Goal: Task Accomplishment & Management: Manage account settings

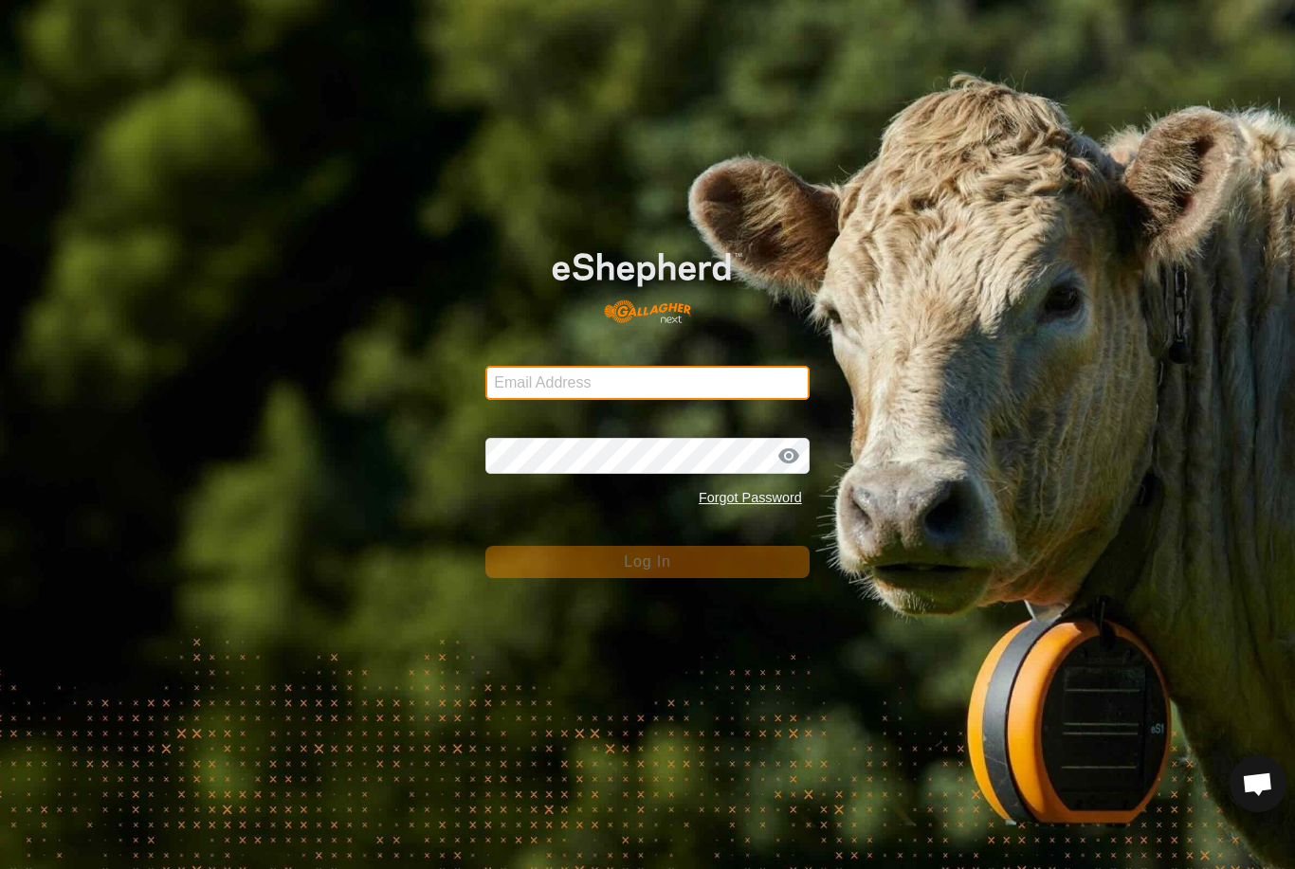
click at [719, 382] on input "Email Address" at bounding box center [647, 383] width 324 height 34
type input "anthony.thexton7@outlook.com"
click at [648, 562] on button "Log In" at bounding box center [647, 562] width 324 height 32
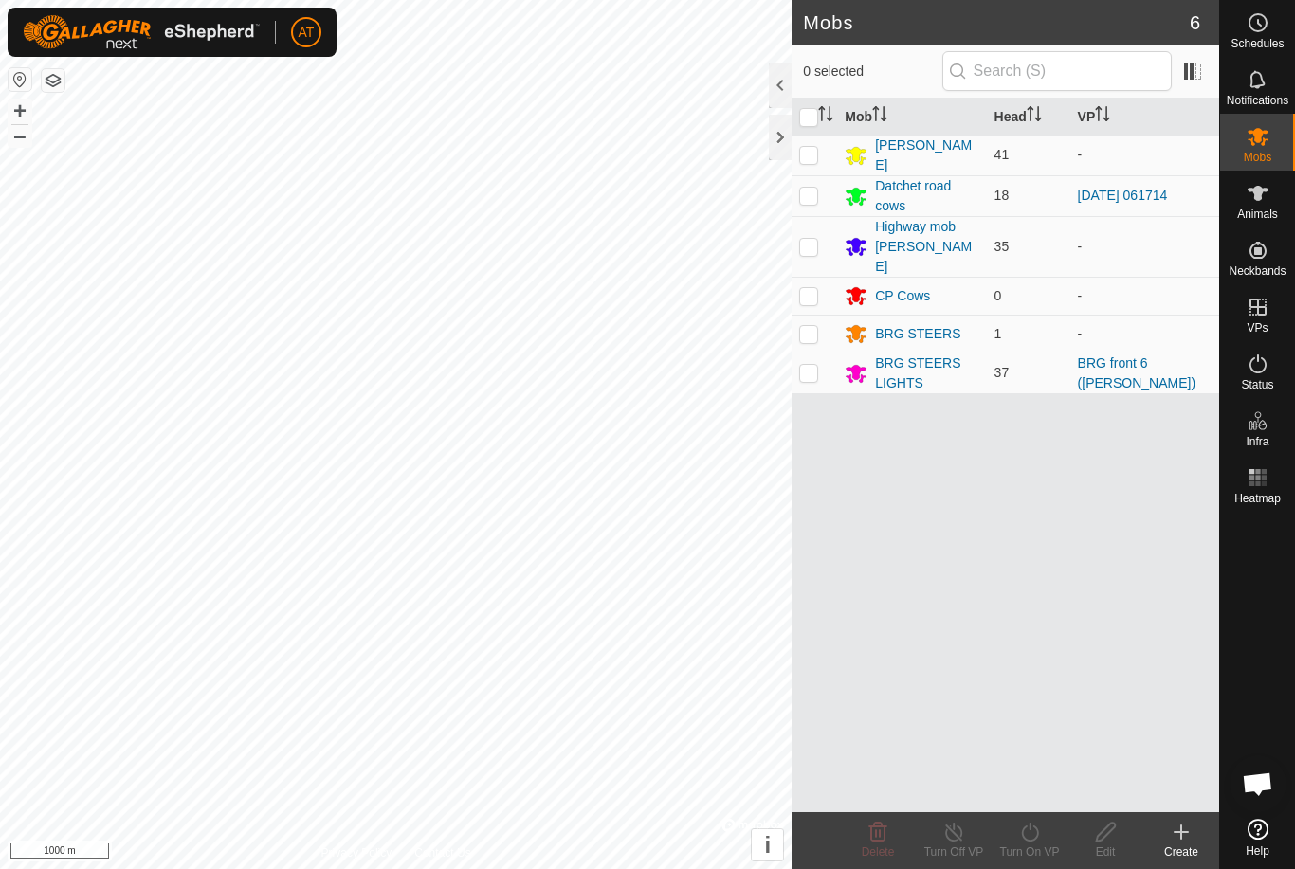
click at [814, 199] on p-checkbox at bounding box center [808, 195] width 19 height 15
checkbox input "true"
click at [1179, 828] on icon at bounding box center [1181, 832] width 23 height 23
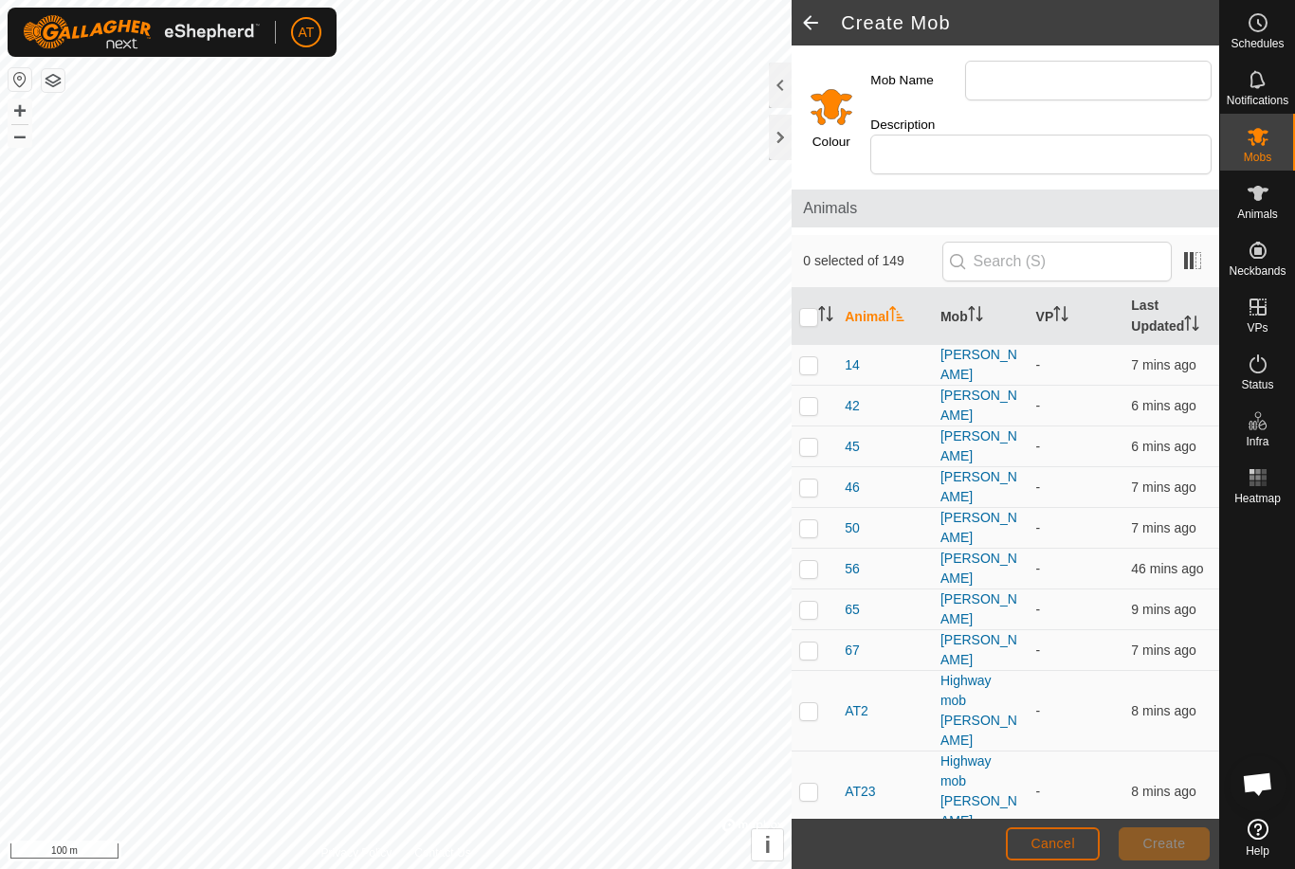
click at [1049, 836] on span "Cancel" at bounding box center [1053, 843] width 45 height 15
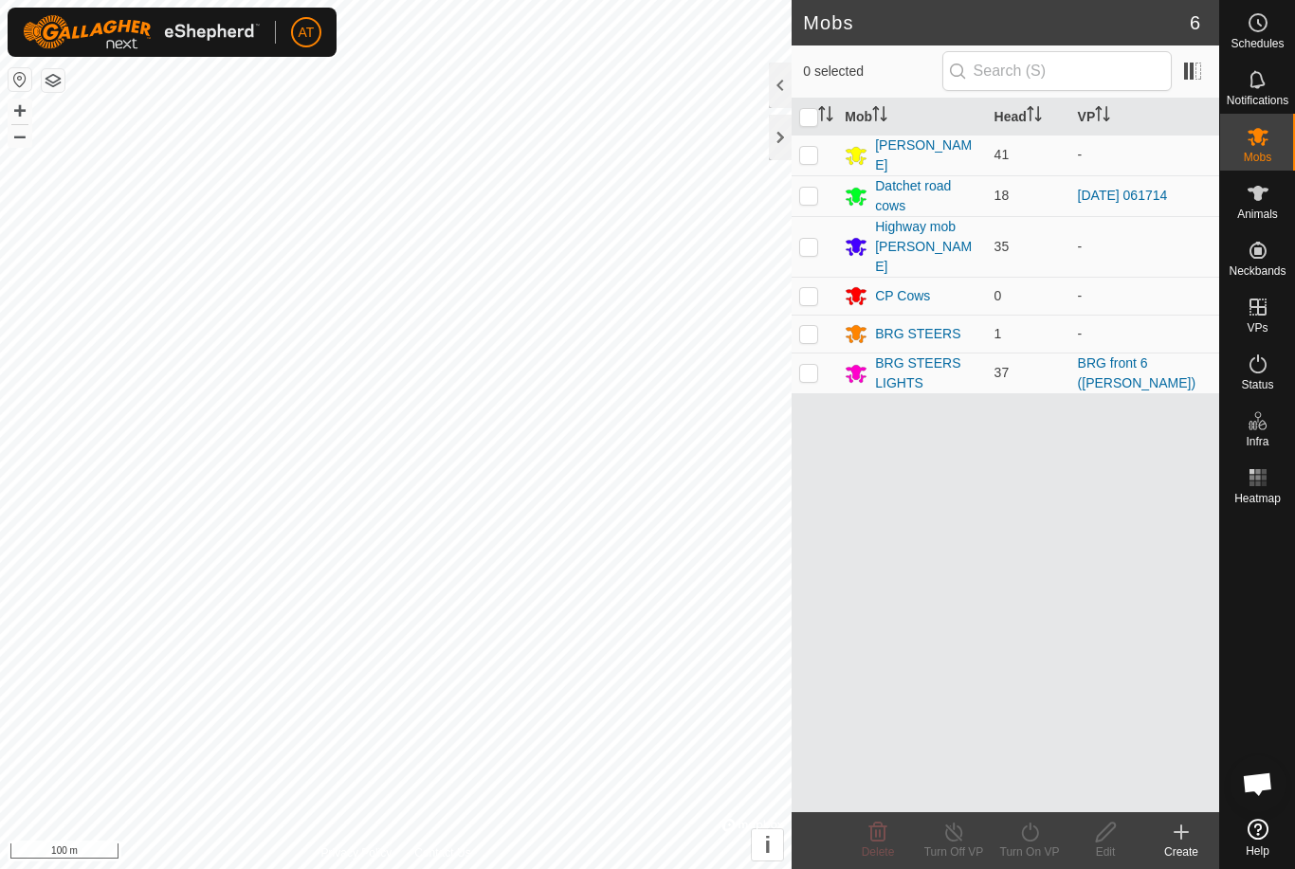
click at [1179, 832] on icon at bounding box center [1181, 832] width 13 height 0
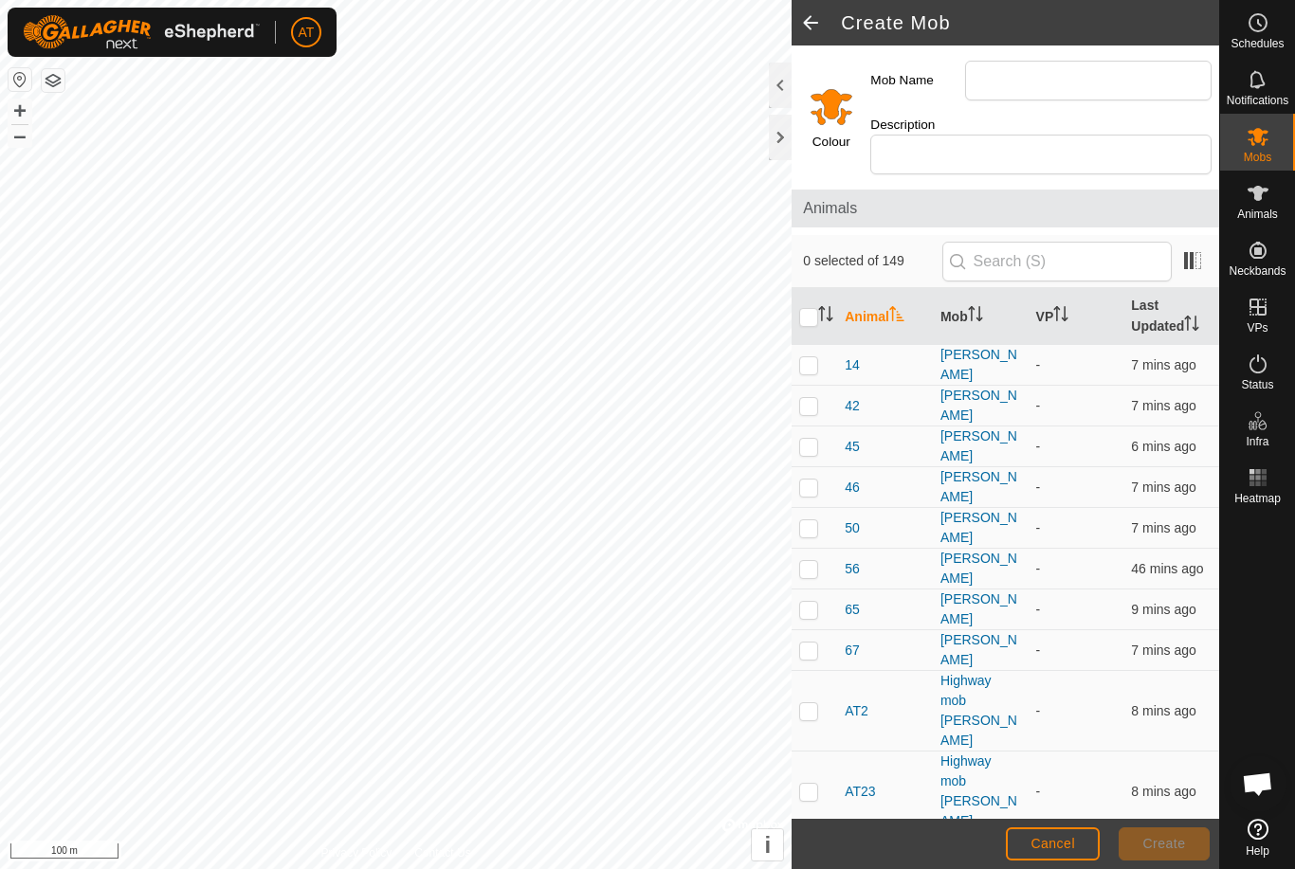
click at [1042, 851] on span "Cancel" at bounding box center [1053, 843] width 45 height 15
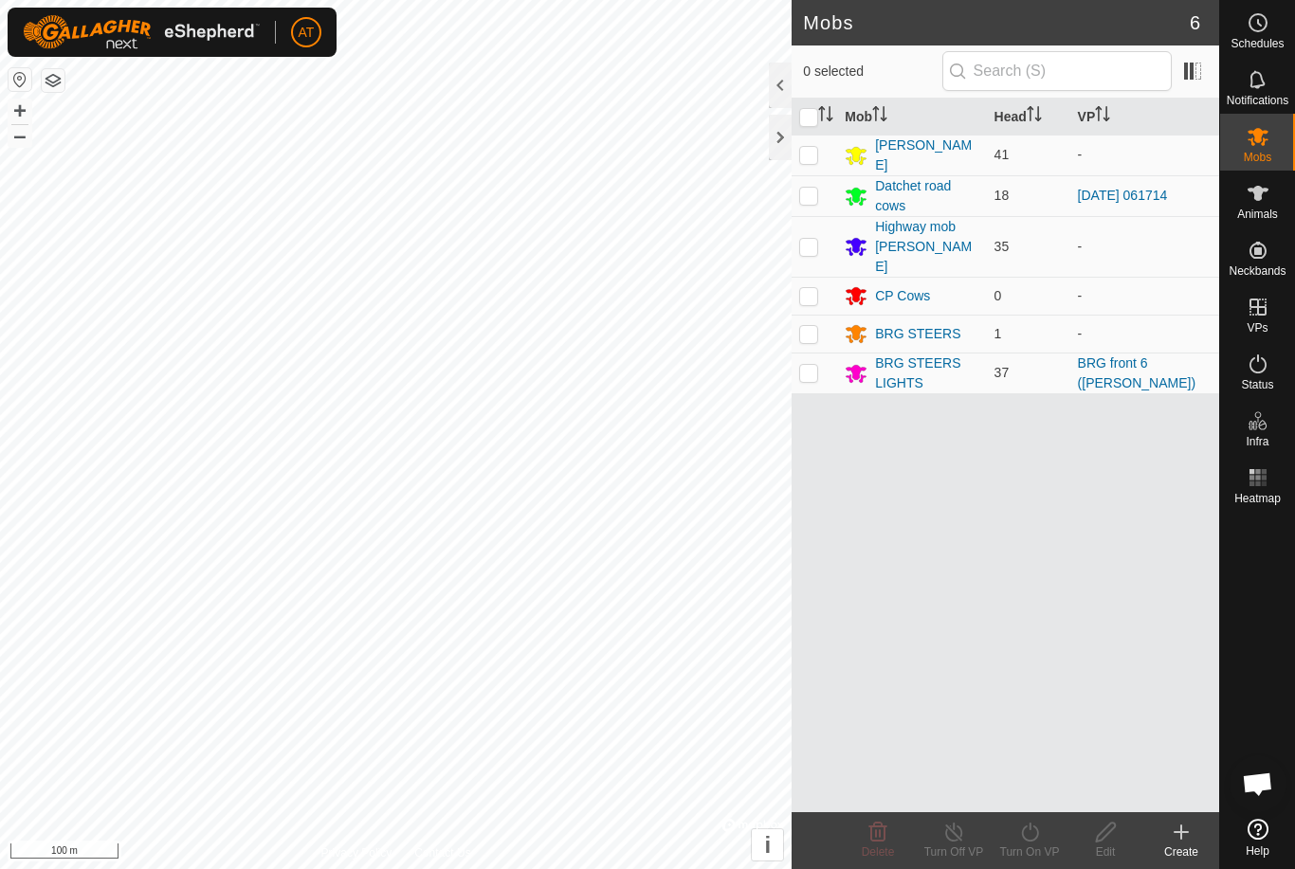
click at [818, 198] on p-checkbox at bounding box center [808, 195] width 19 height 15
checkbox input "true"
click at [1179, 832] on icon at bounding box center [1181, 832] width 13 height 0
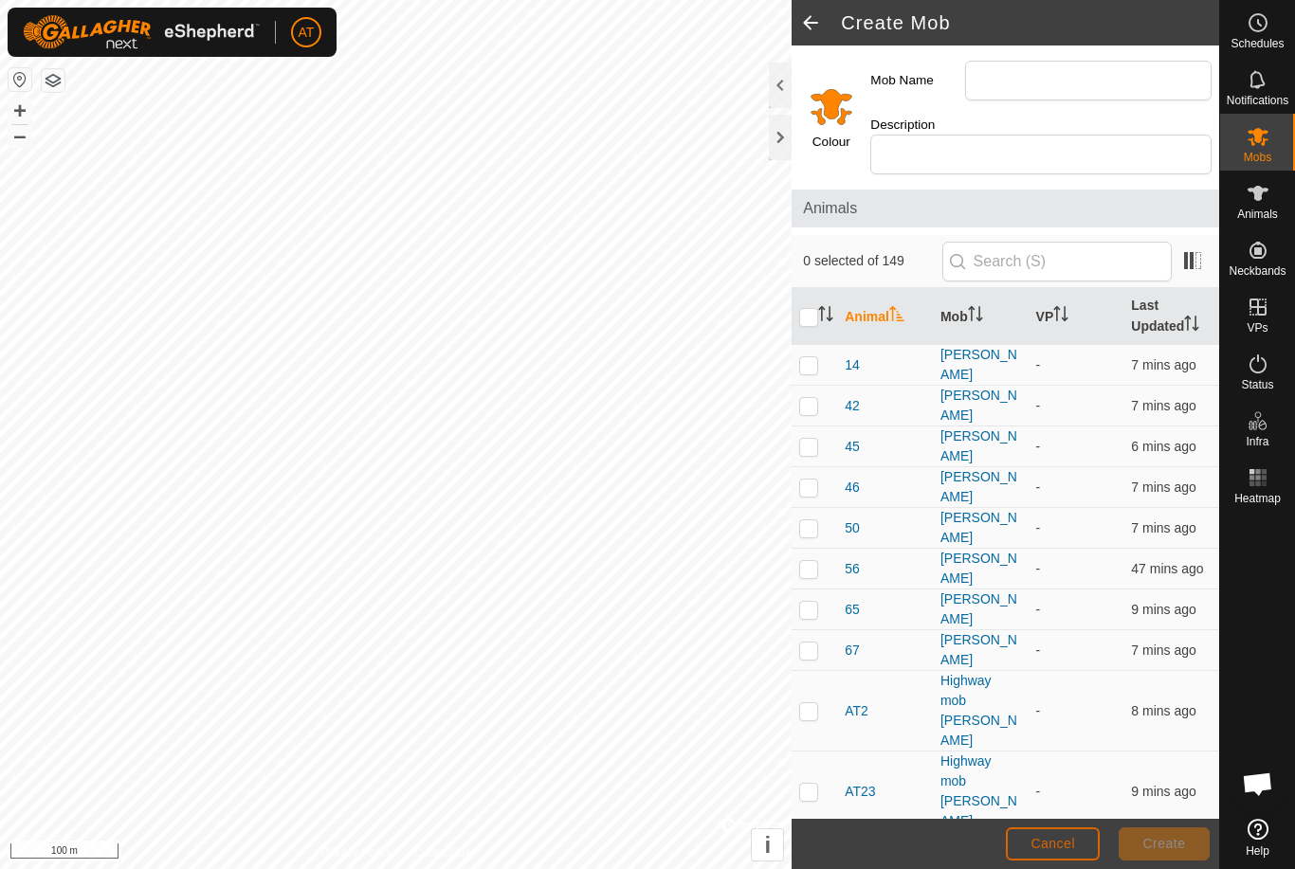
click at [1028, 829] on button "Cancel" at bounding box center [1053, 844] width 94 height 33
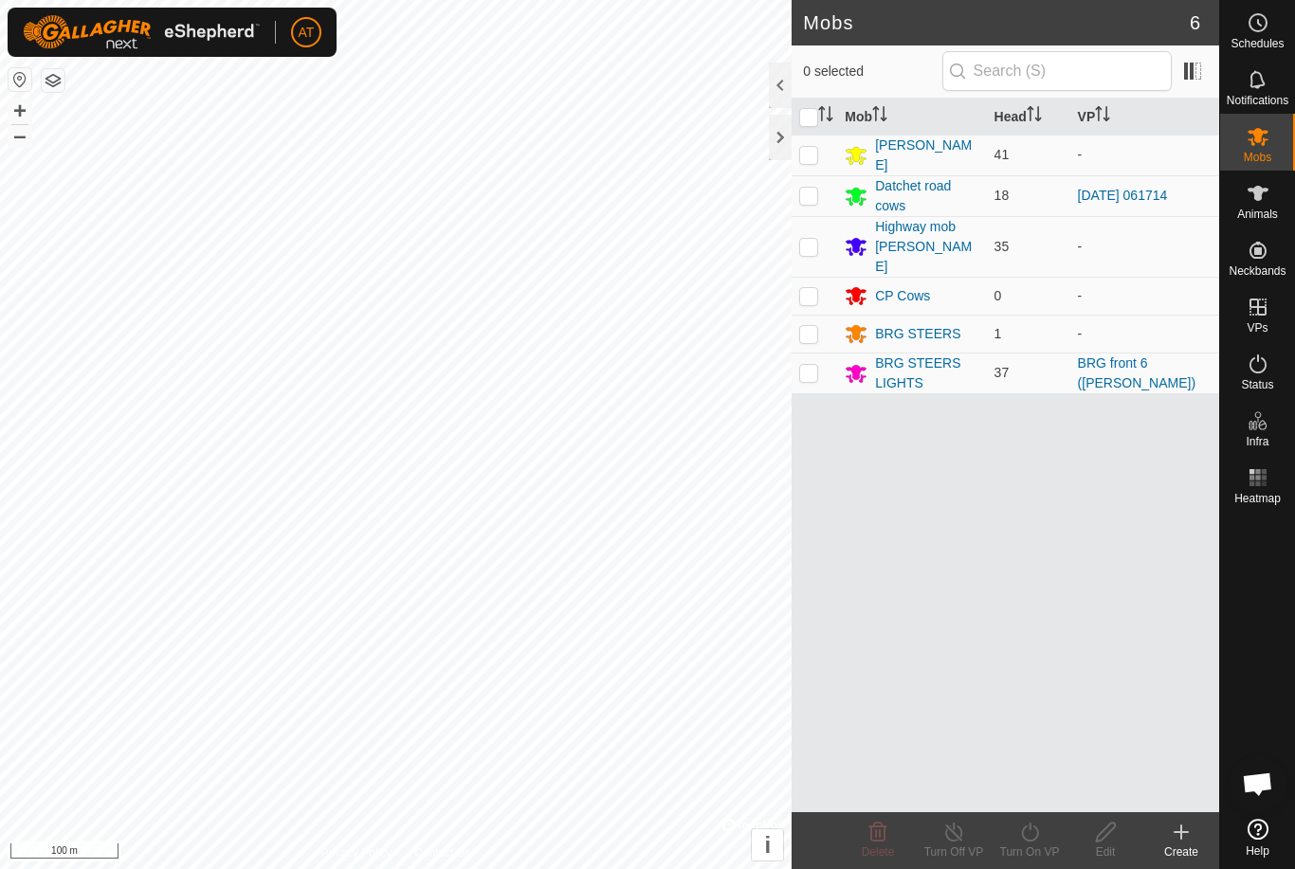
click at [807, 201] on p-checkbox at bounding box center [808, 195] width 19 height 15
checkbox input "true"
click at [1171, 816] on div "Create" at bounding box center [1181, 841] width 76 height 57
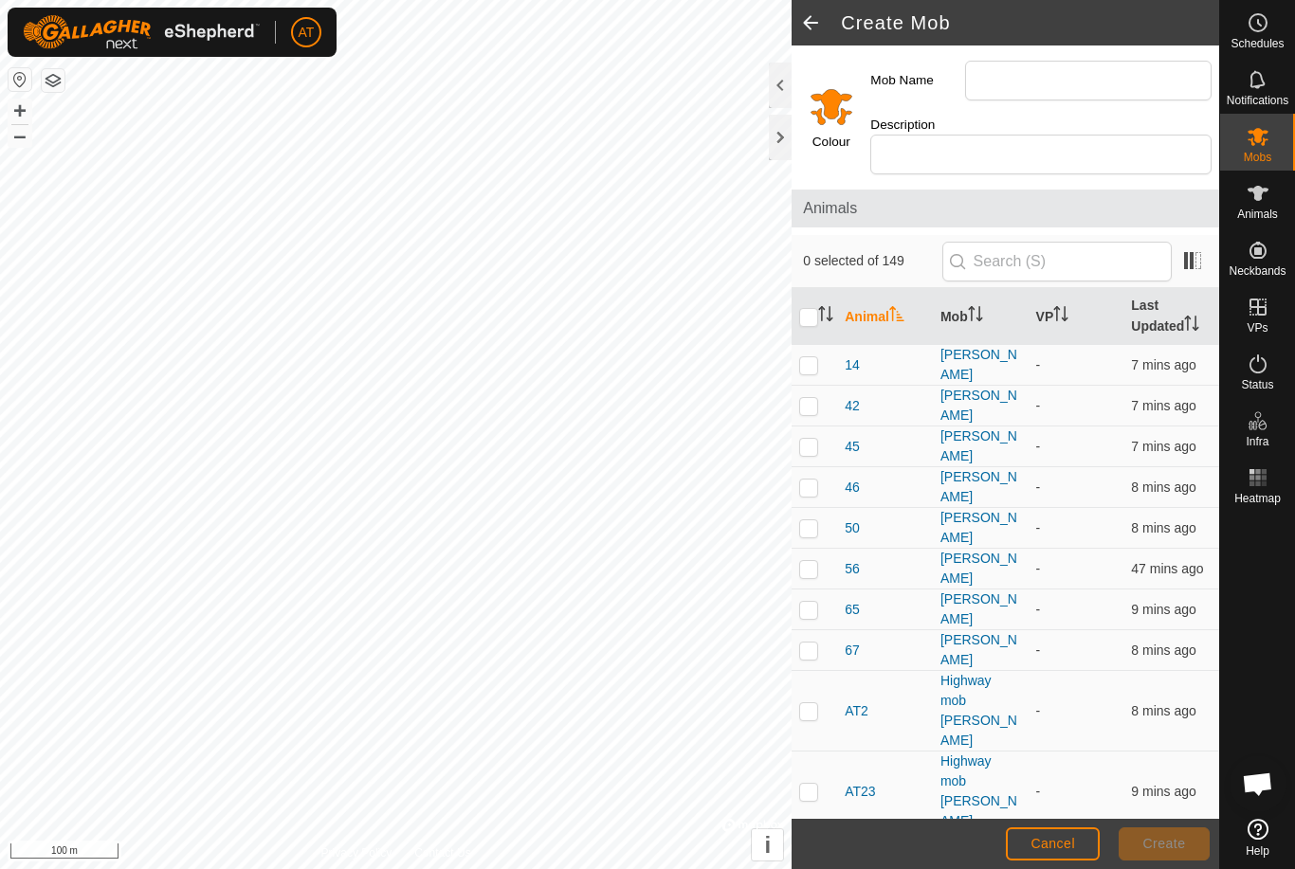
click at [807, 19] on span at bounding box center [811, 23] width 38 height 46
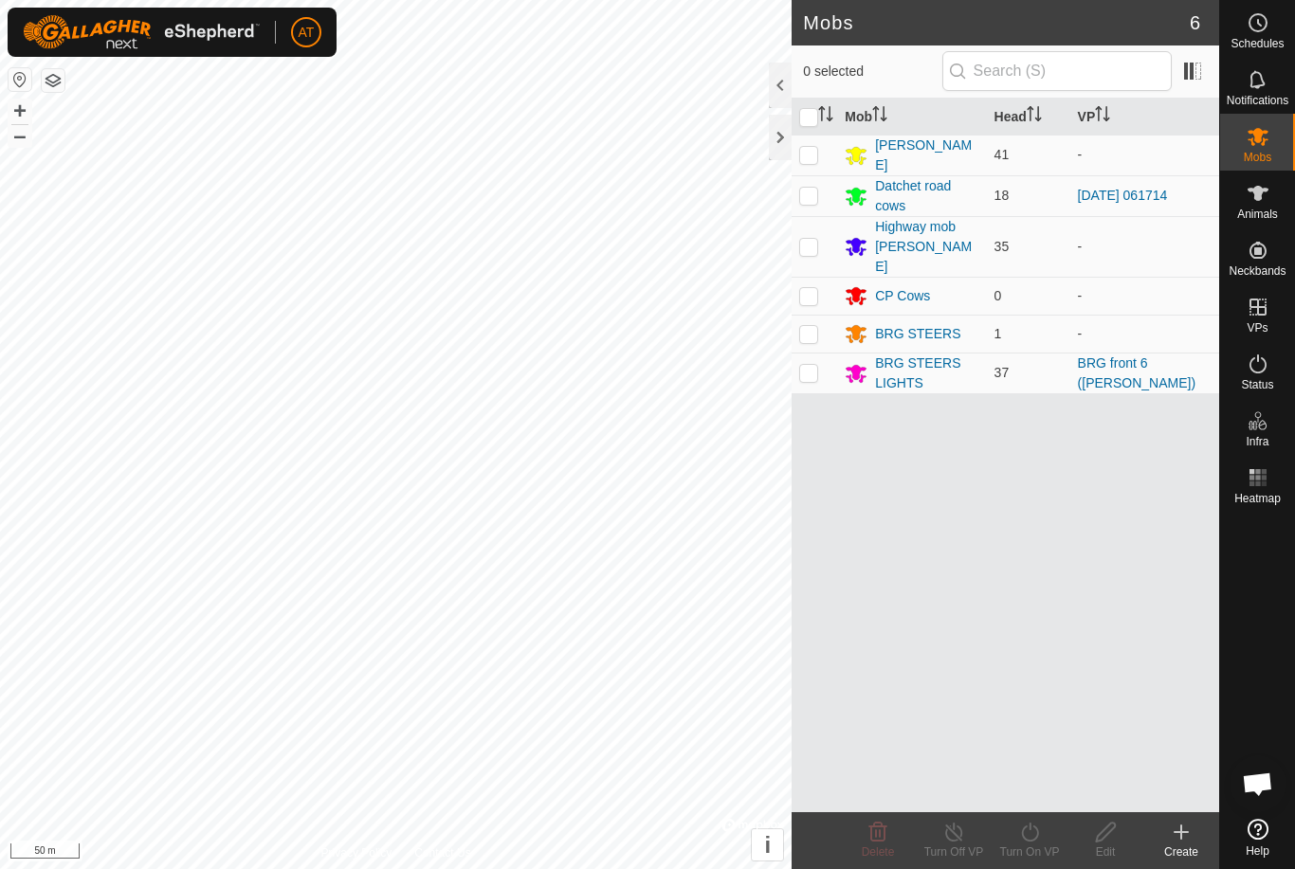
click at [815, 239] on p-checkbox at bounding box center [808, 246] width 19 height 15
checkbox input "true"
click at [1181, 828] on icon at bounding box center [1181, 832] width 0 height 13
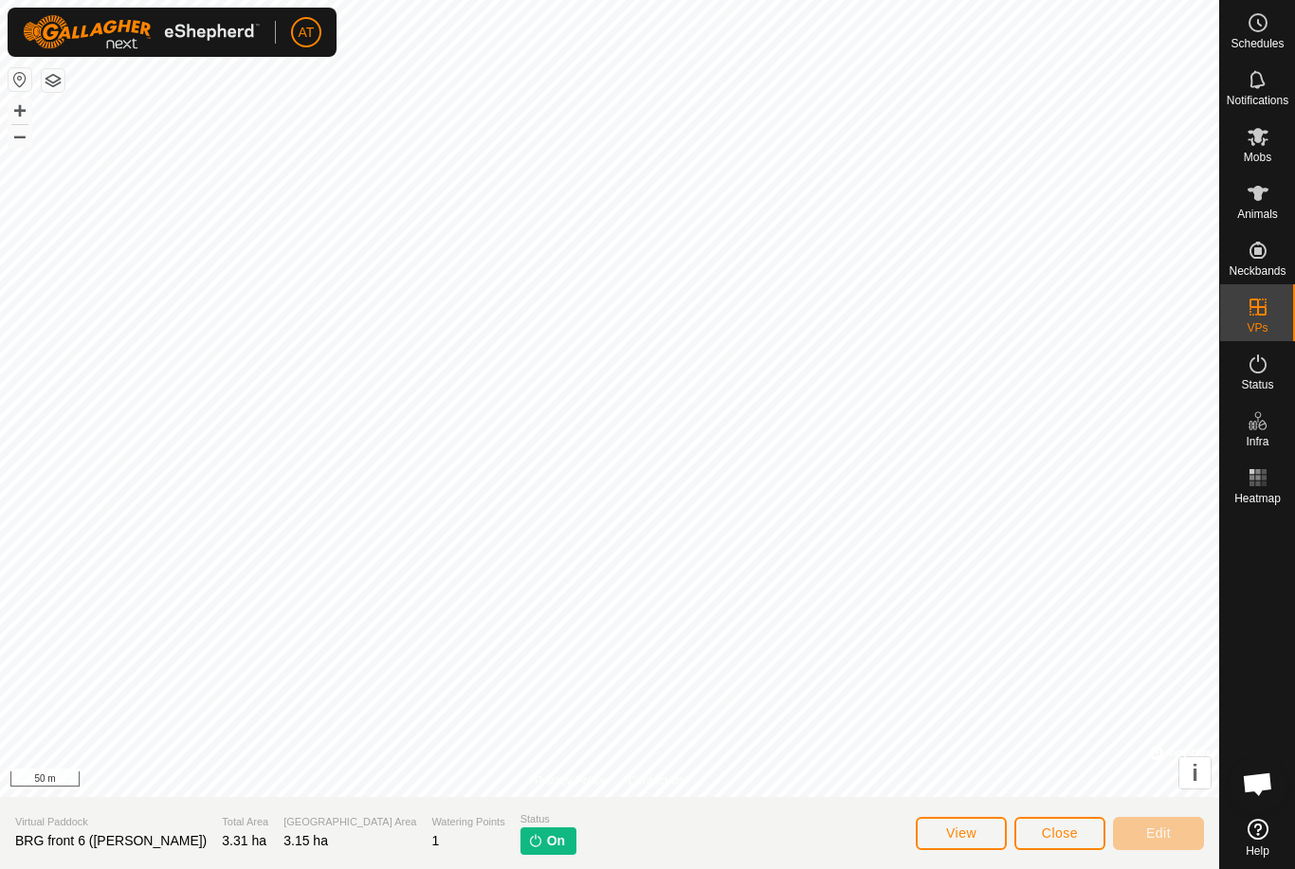
click at [1055, 822] on button "Close" at bounding box center [1060, 833] width 91 height 33
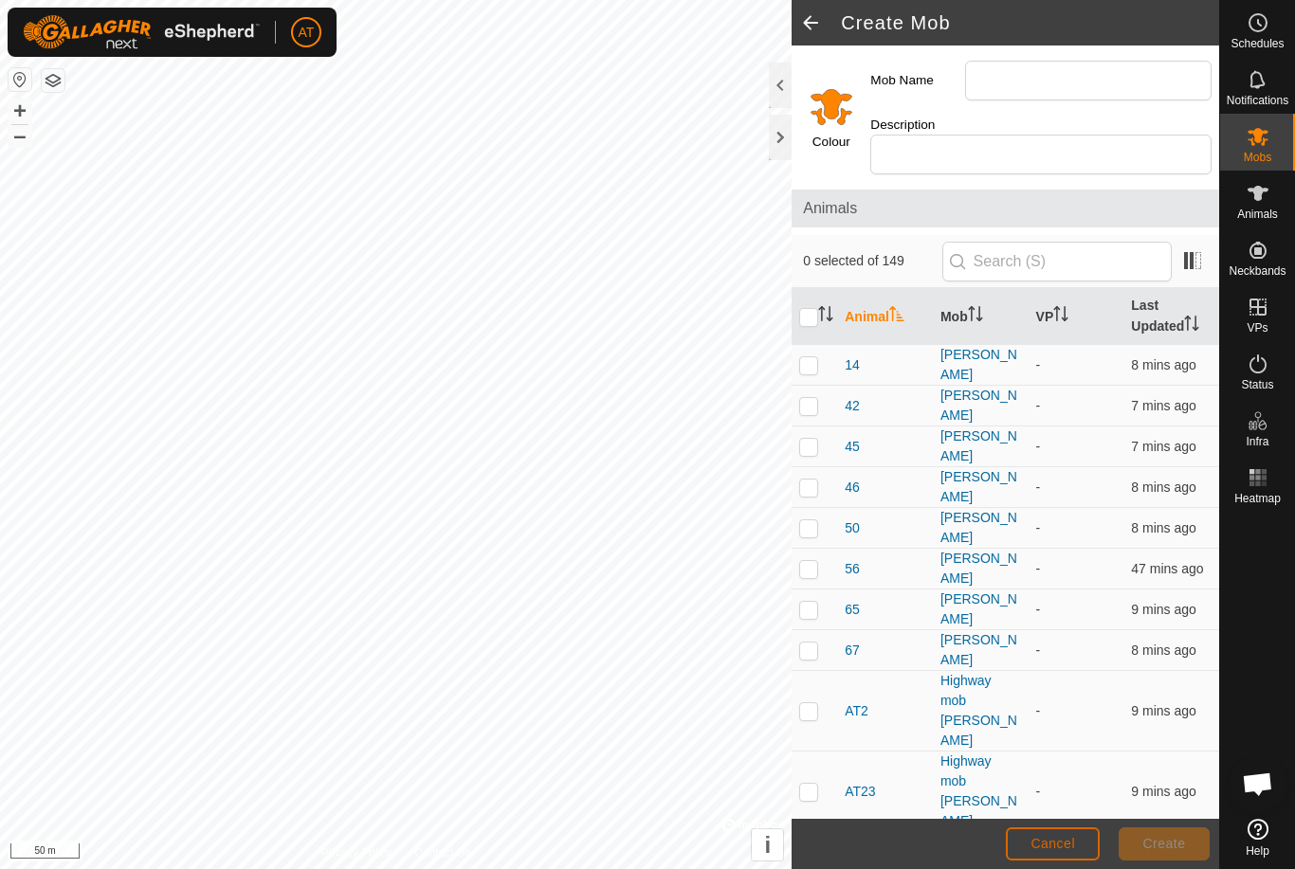
click at [1054, 828] on button "Cancel" at bounding box center [1053, 844] width 94 height 33
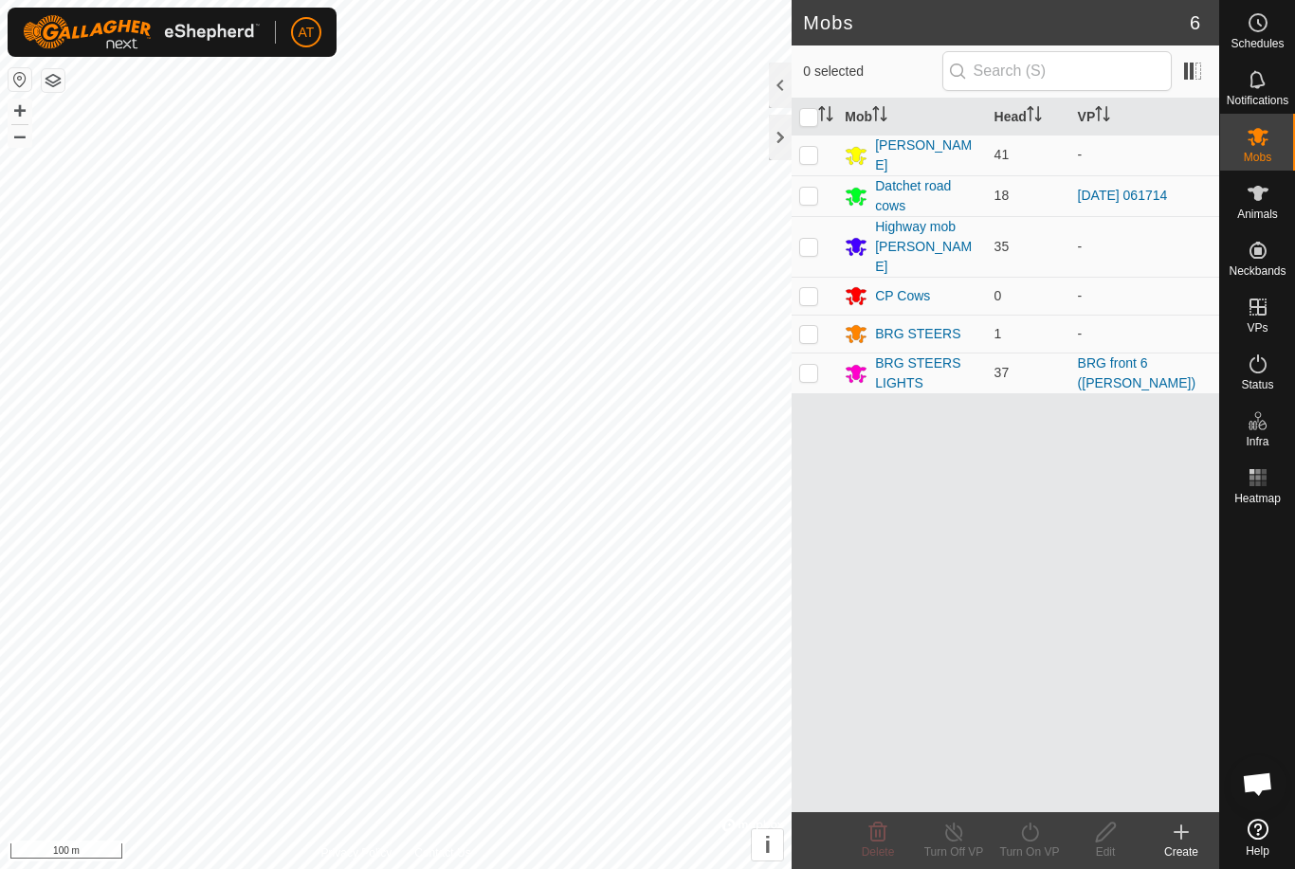
click at [810, 156] on p-checkbox at bounding box center [808, 154] width 19 height 15
checkbox input "true"
click at [1179, 832] on icon at bounding box center [1181, 832] width 13 height 0
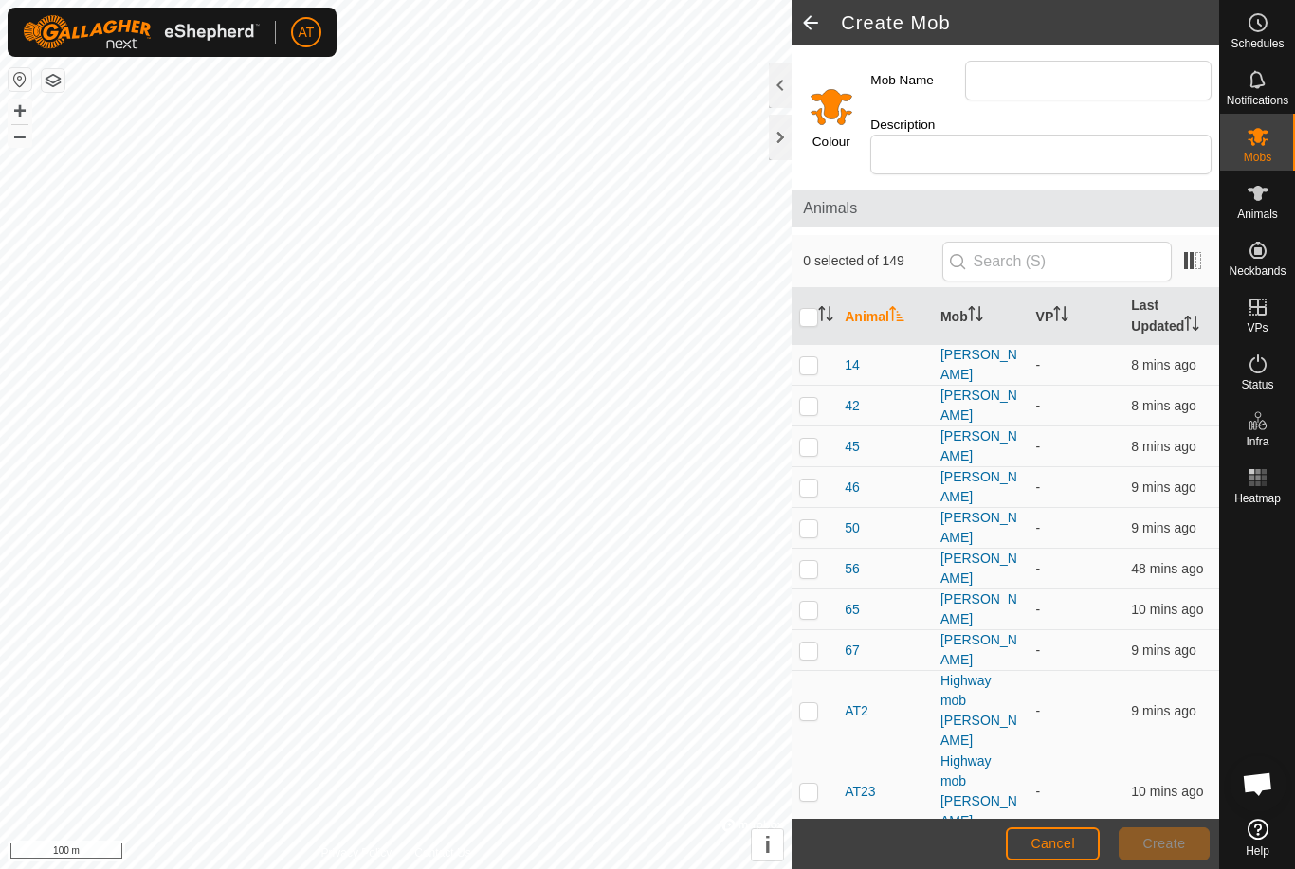
click at [1232, 780] on span "Open chat" at bounding box center [1258, 784] width 57 height 57
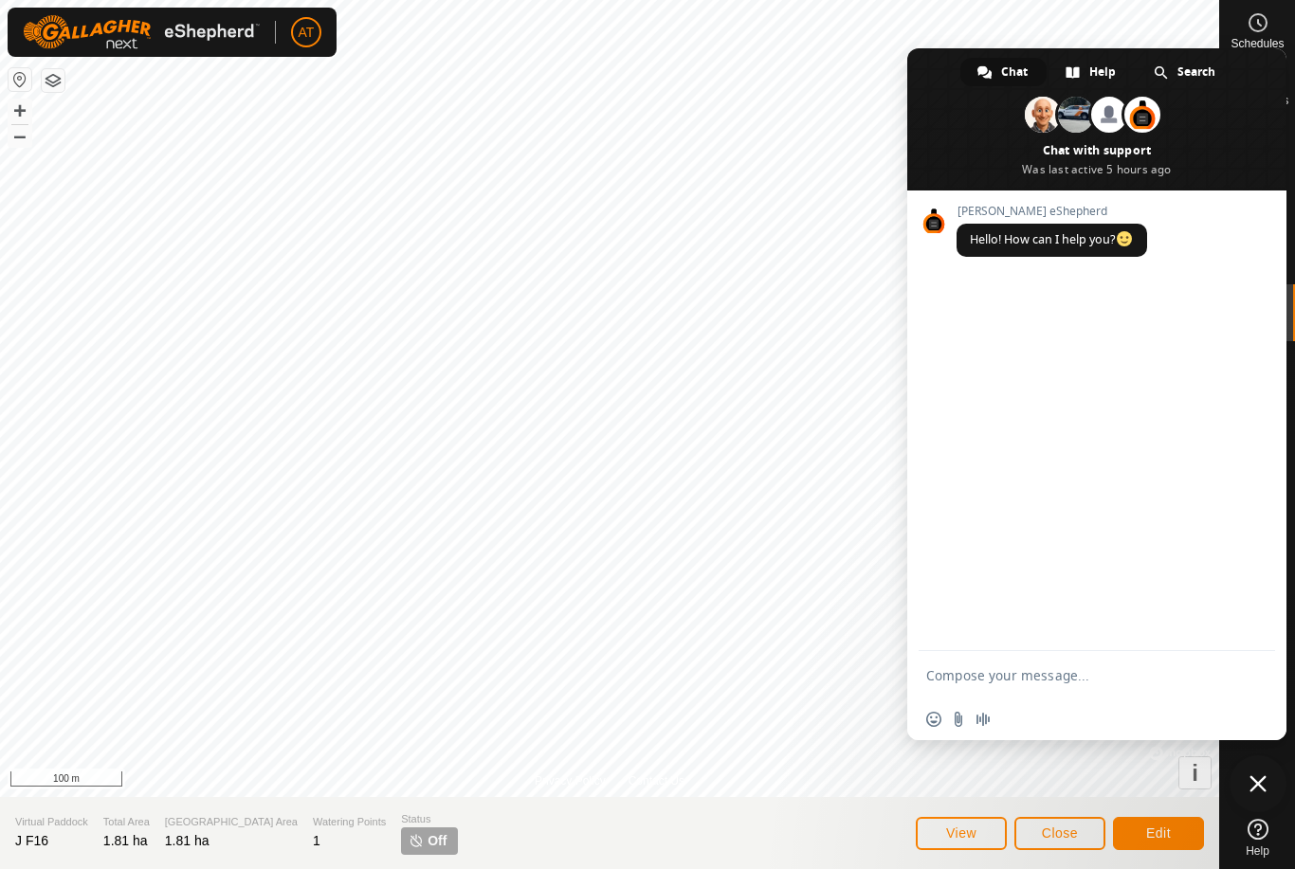
click at [1060, 829] on span "Close" at bounding box center [1060, 833] width 36 height 15
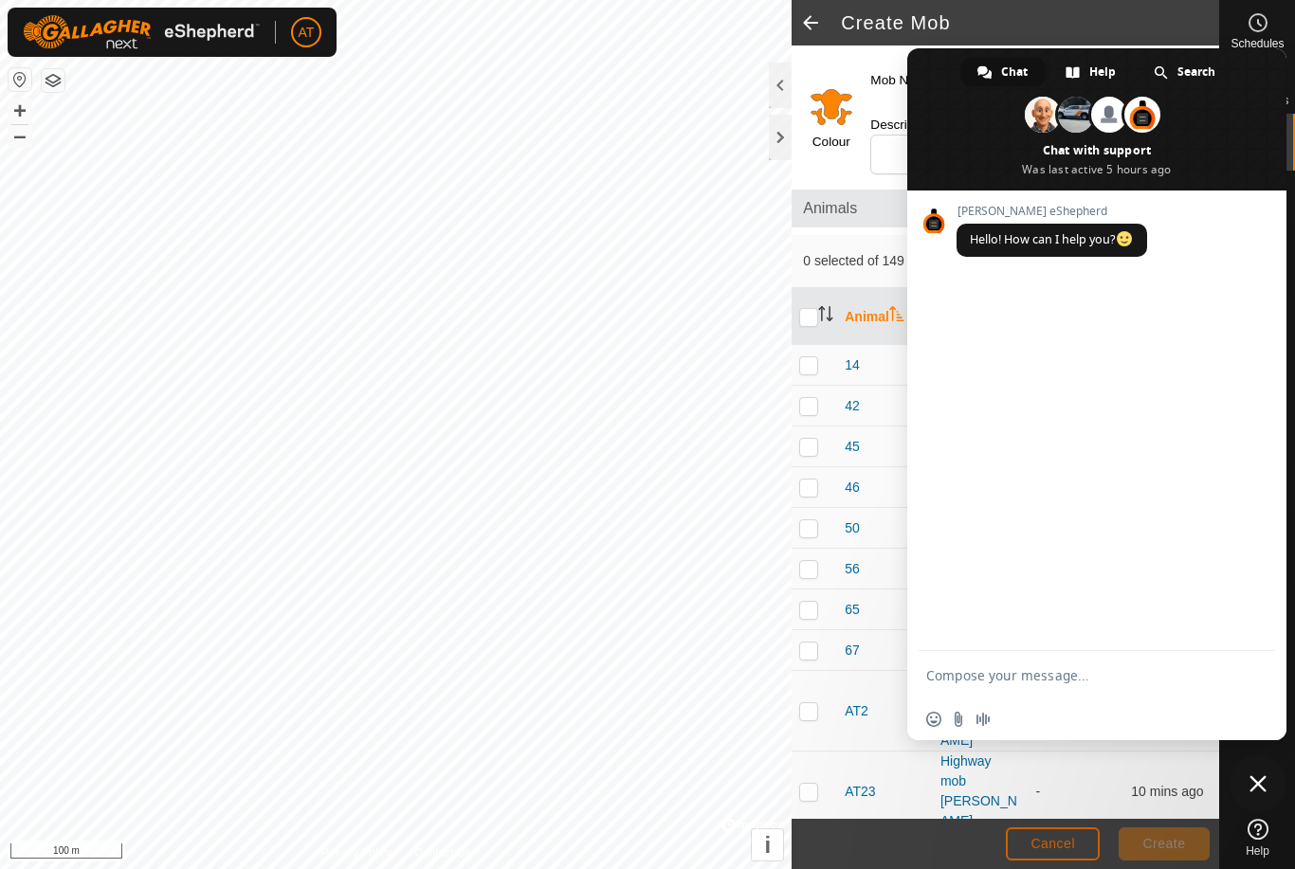
click at [1055, 838] on span "Cancel" at bounding box center [1053, 843] width 45 height 15
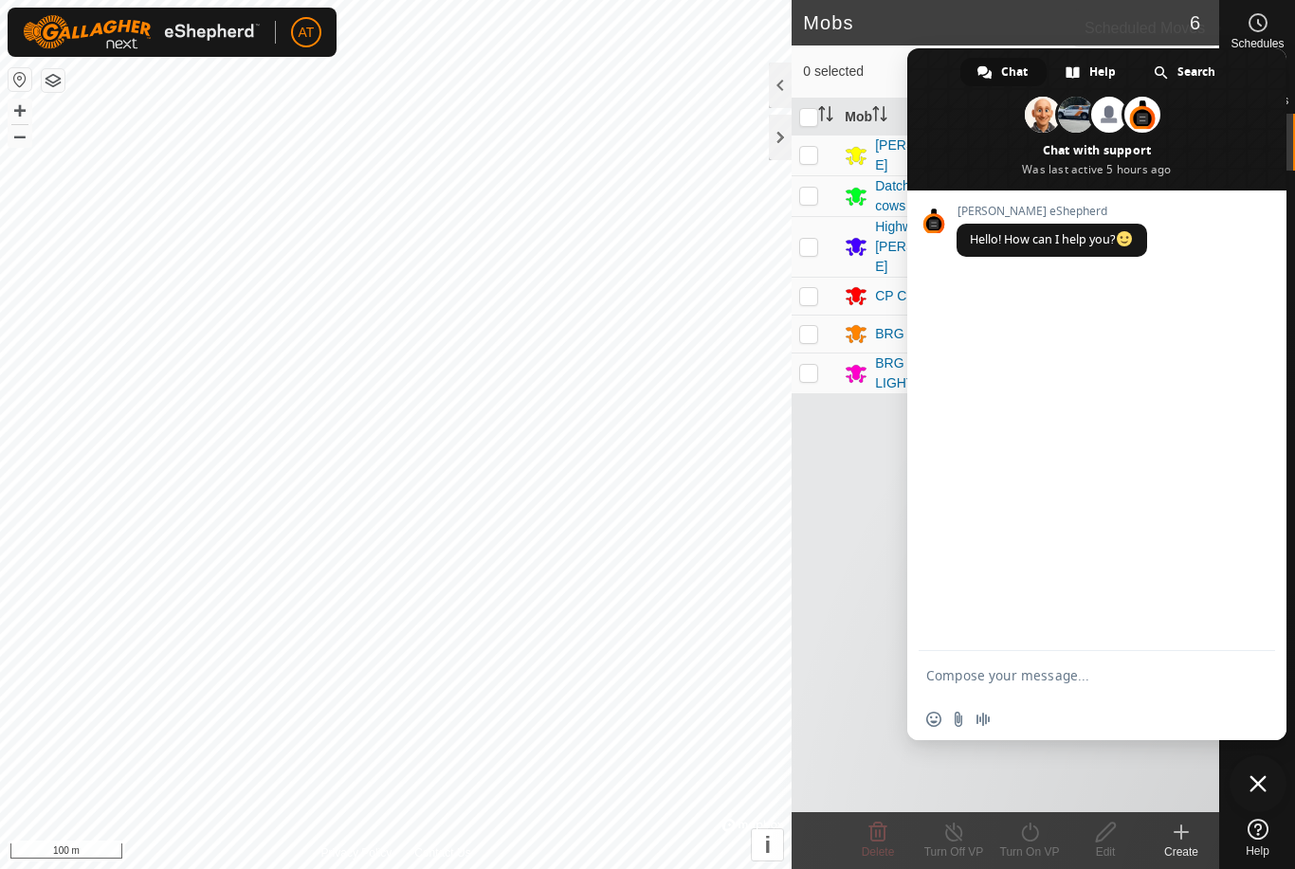
click at [1260, 27] on icon at bounding box center [1258, 22] width 23 height 23
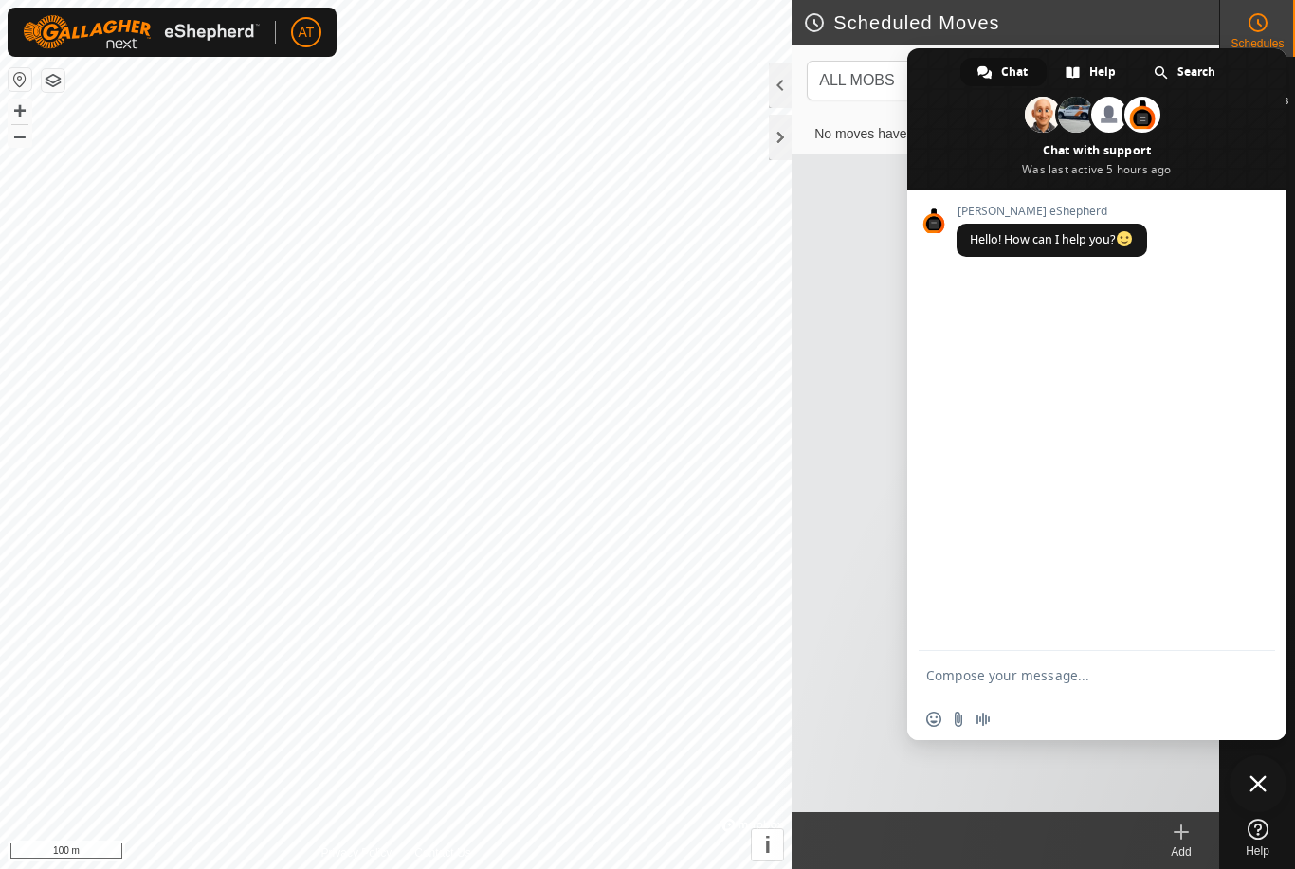
click at [1262, 760] on span "Close chat" at bounding box center [1258, 784] width 57 height 57
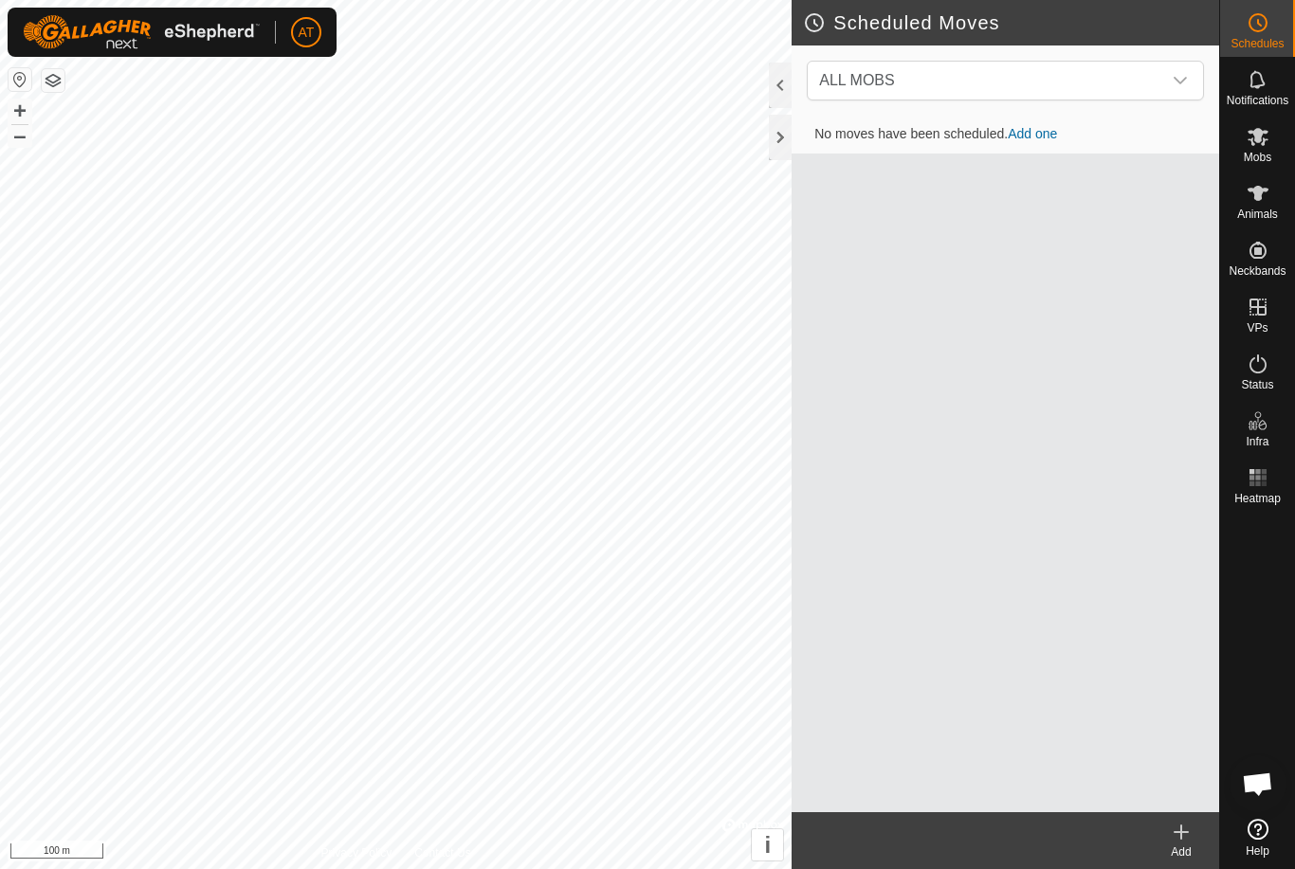
click at [1211, 122] on td "No moves have been scheduled. Add one" at bounding box center [1006, 135] width 428 height 38
click at [1244, 155] on span "Mobs" at bounding box center [1257, 157] width 27 height 11
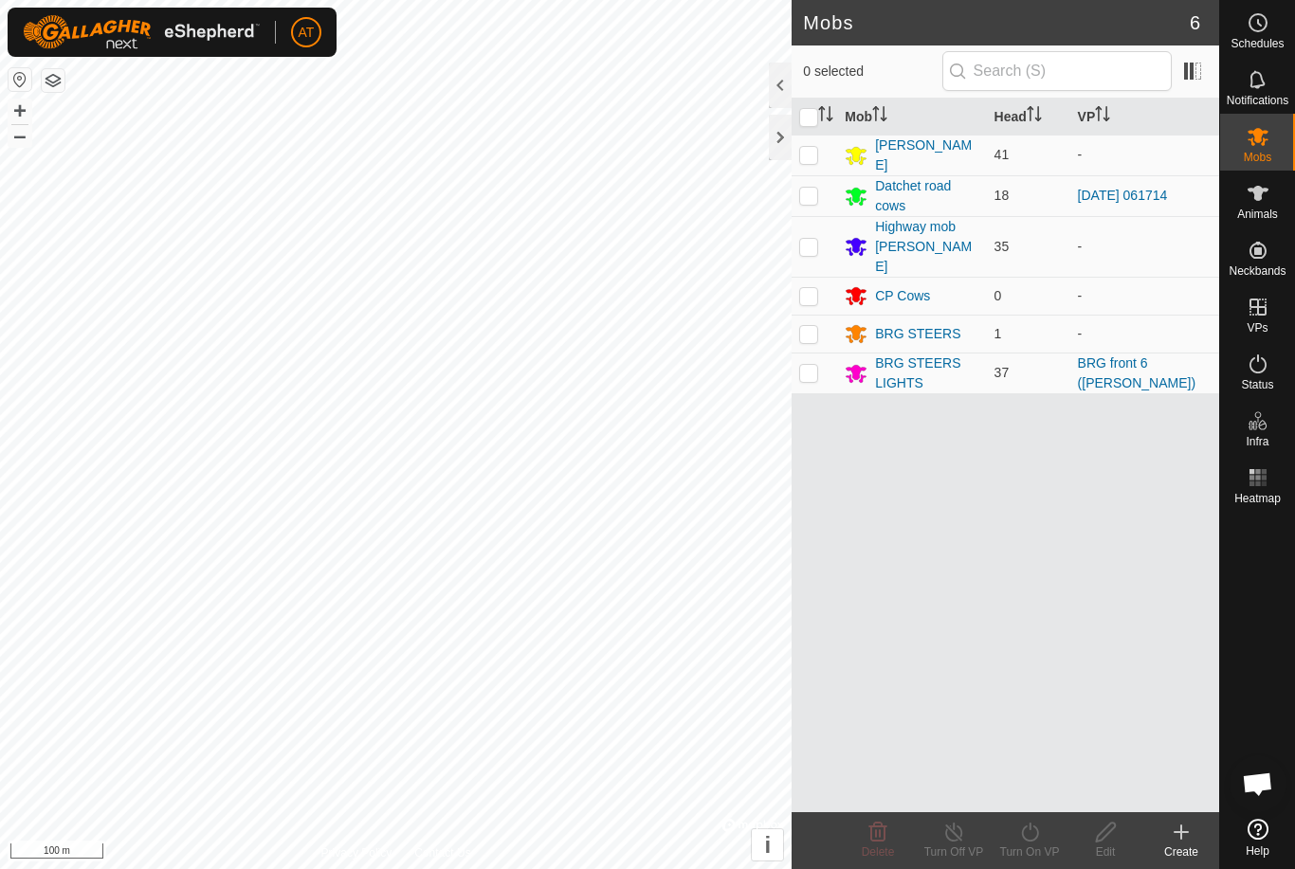
click at [813, 166] on td at bounding box center [815, 155] width 46 height 41
checkbox input "true"
click at [1176, 830] on icon at bounding box center [1181, 832] width 23 height 23
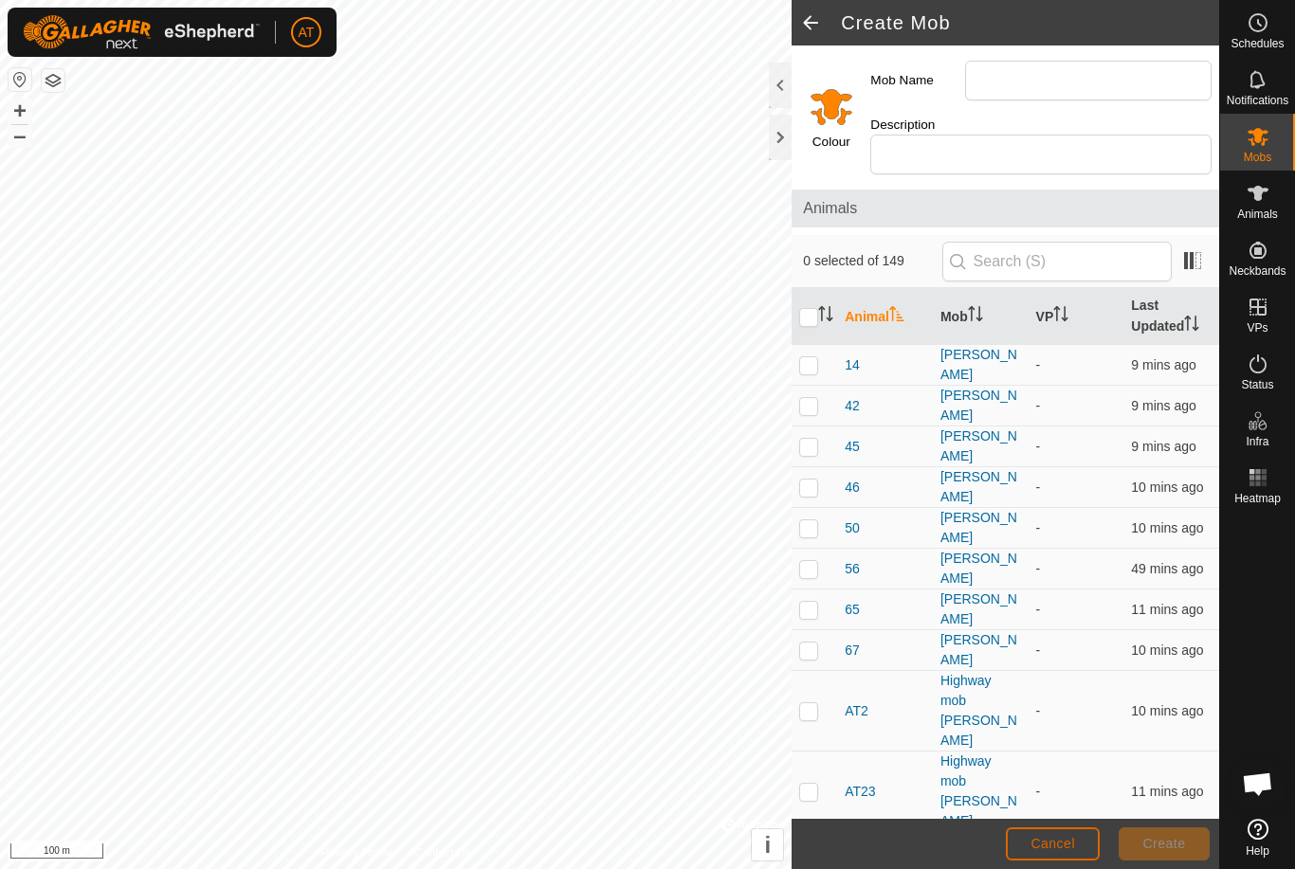
click at [1077, 832] on button "Cancel" at bounding box center [1053, 844] width 94 height 33
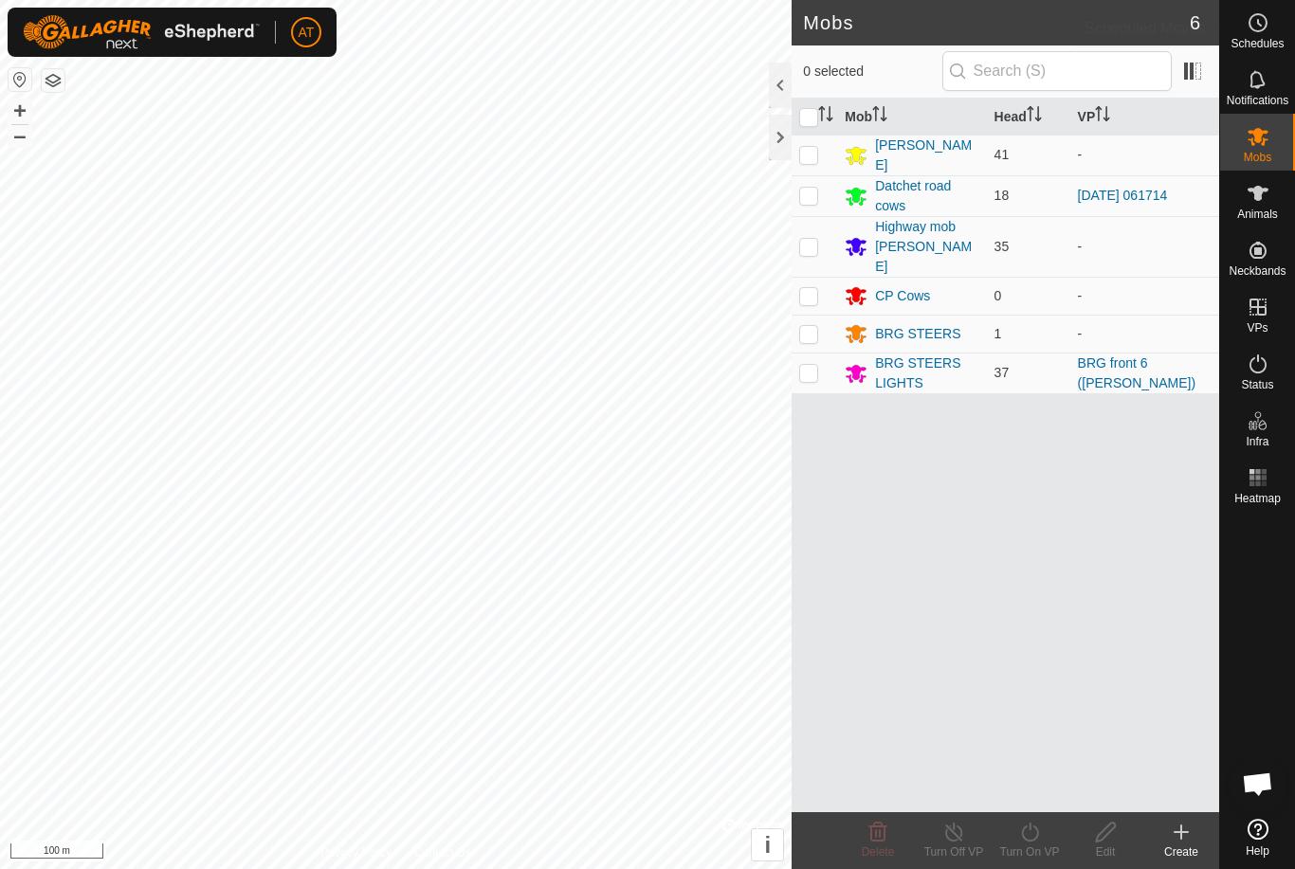
click at [1250, 27] on circle at bounding box center [1258, 22] width 17 height 17
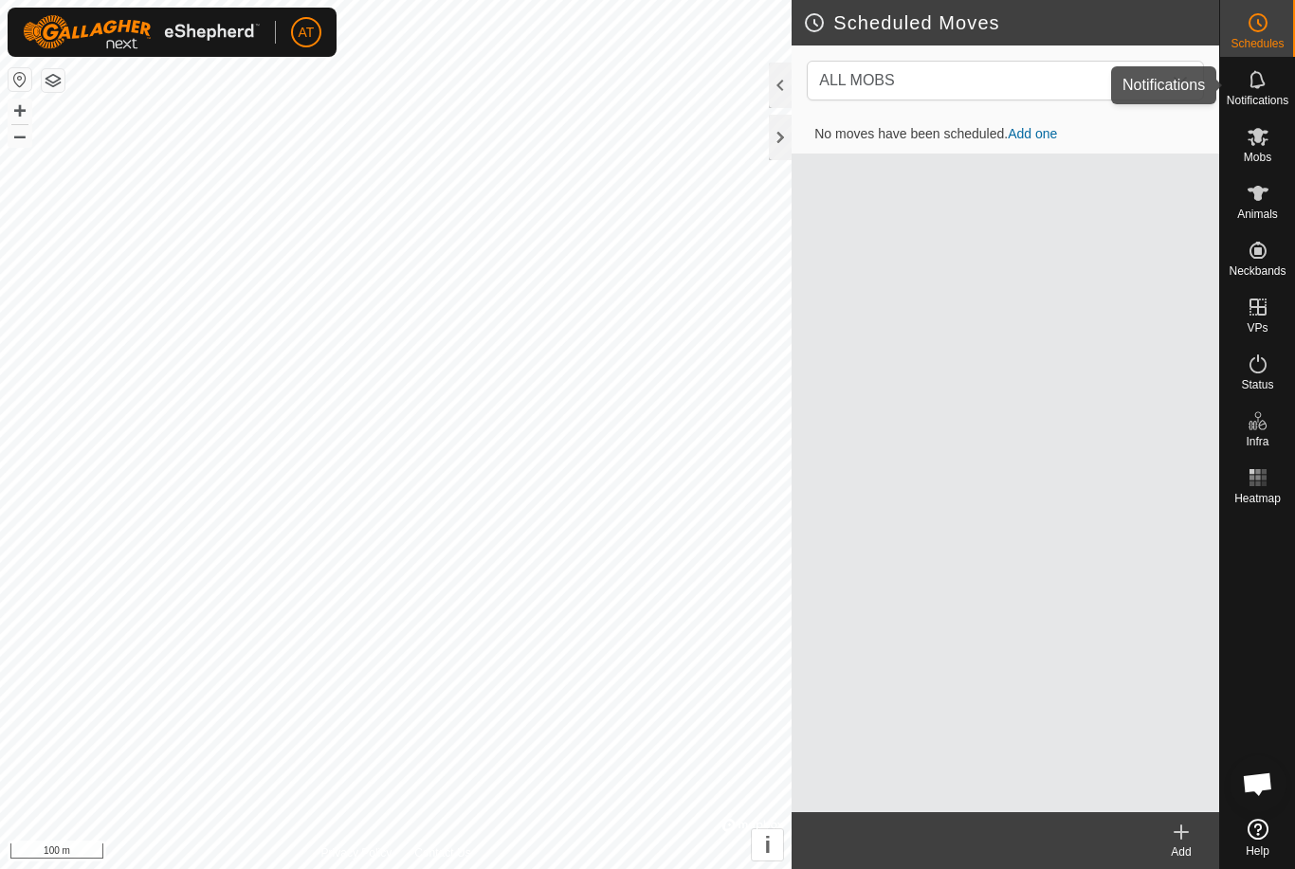
click at [1260, 90] on icon at bounding box center [1258, 79] width 23 height 23
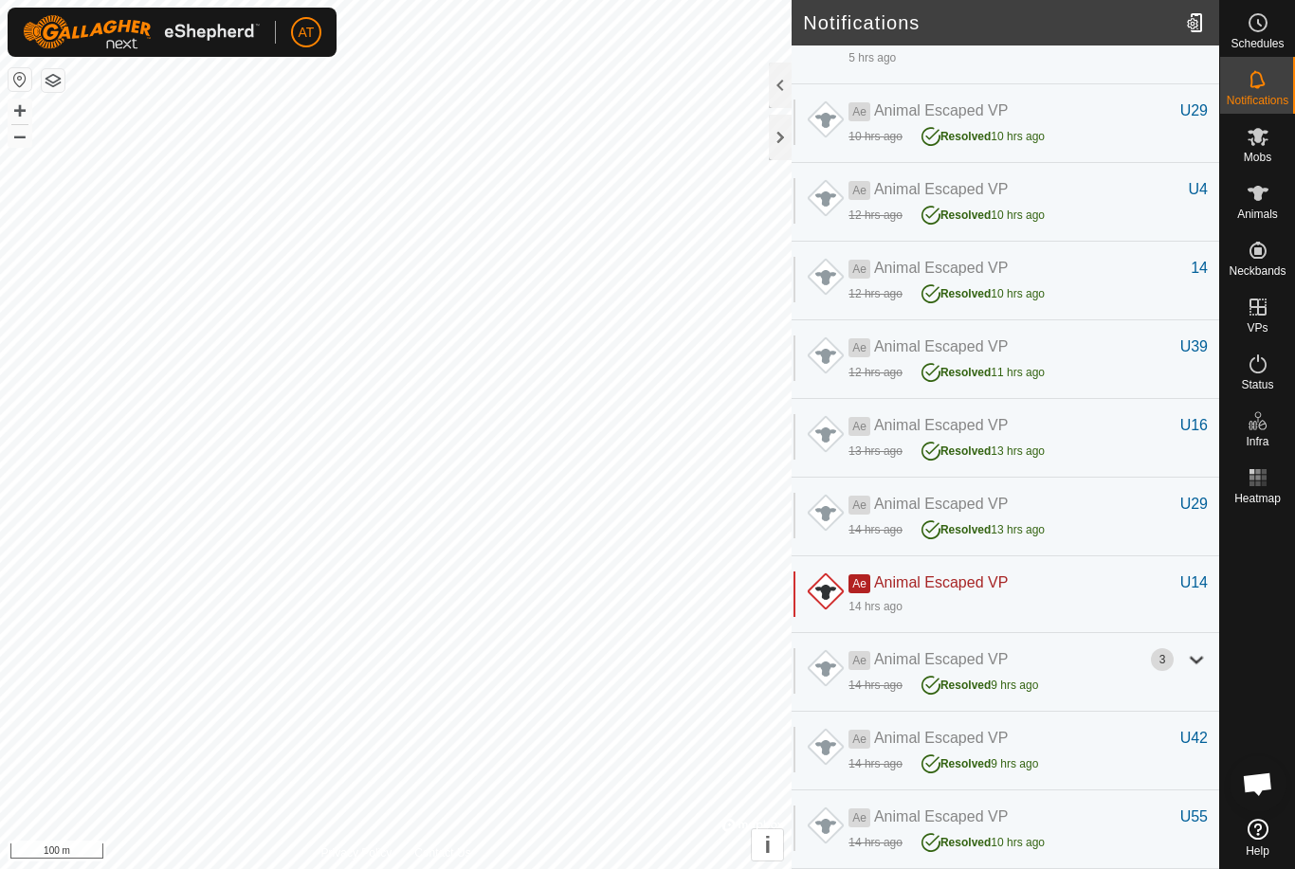
scroll to position [263, 0]
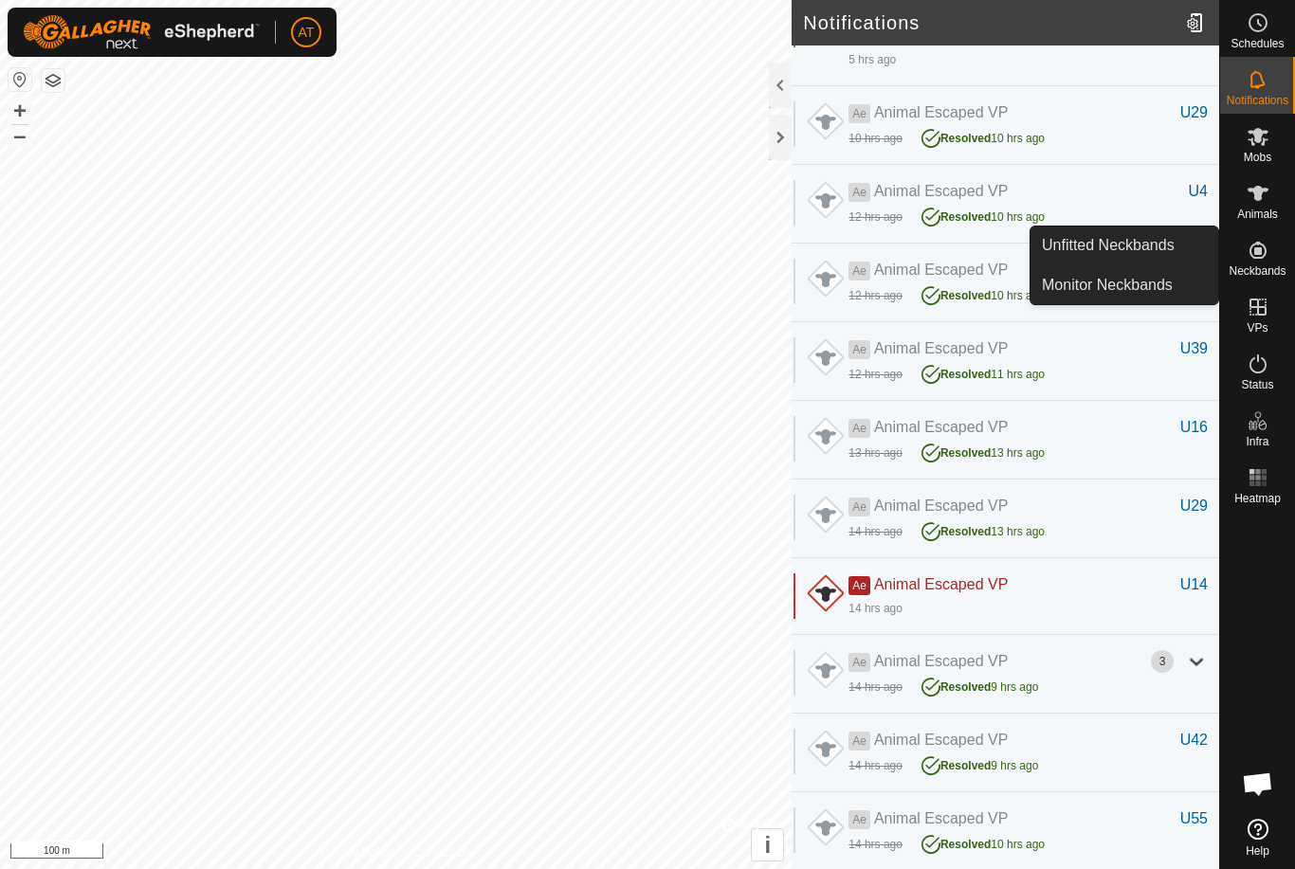
click at [1136, 245] on span "Unfitted Neckbands" at bounding box center [1108, 245] width 133 height 23
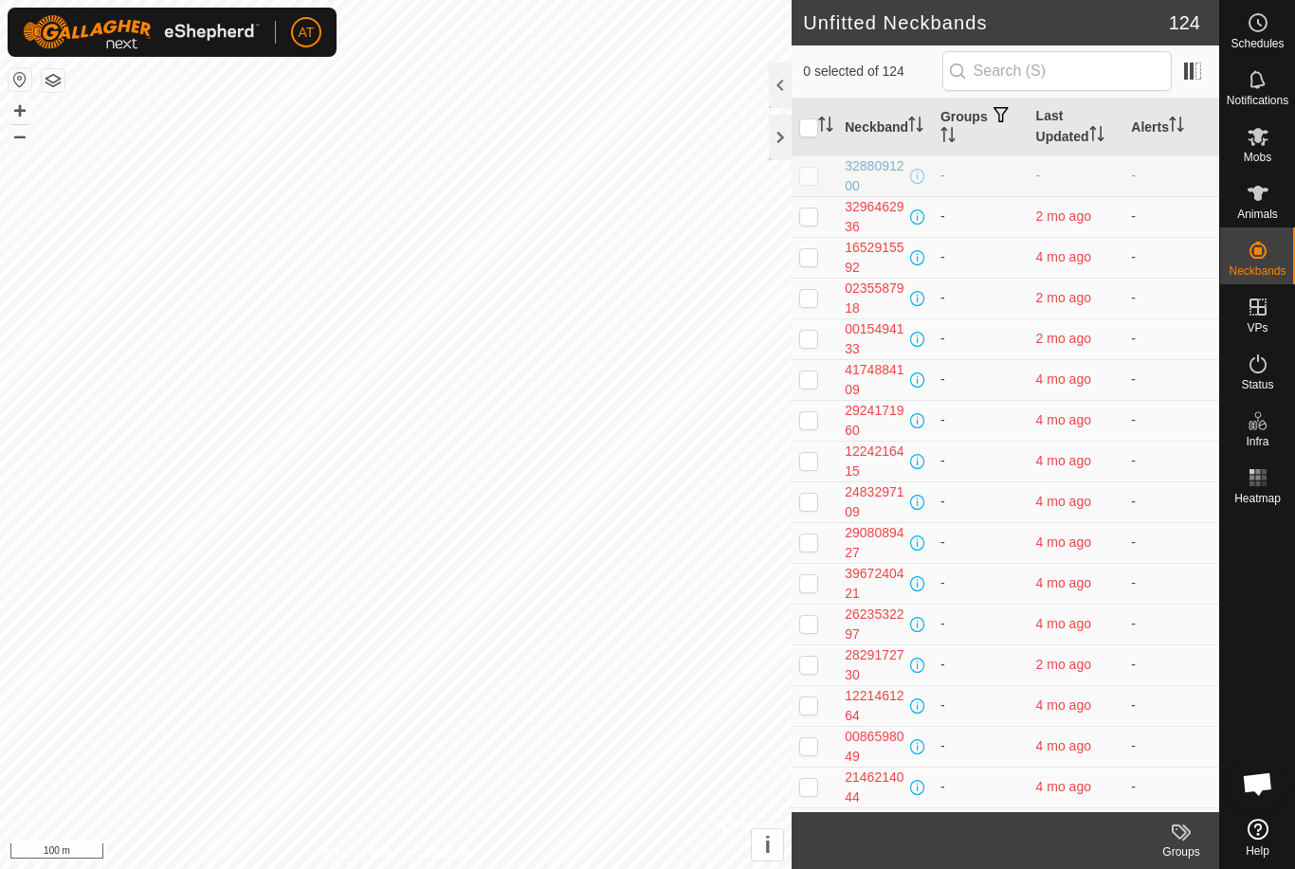
click at [1124, 687] on td "4 mo ago" at bounding box center [1077, 706] width 96 height 41
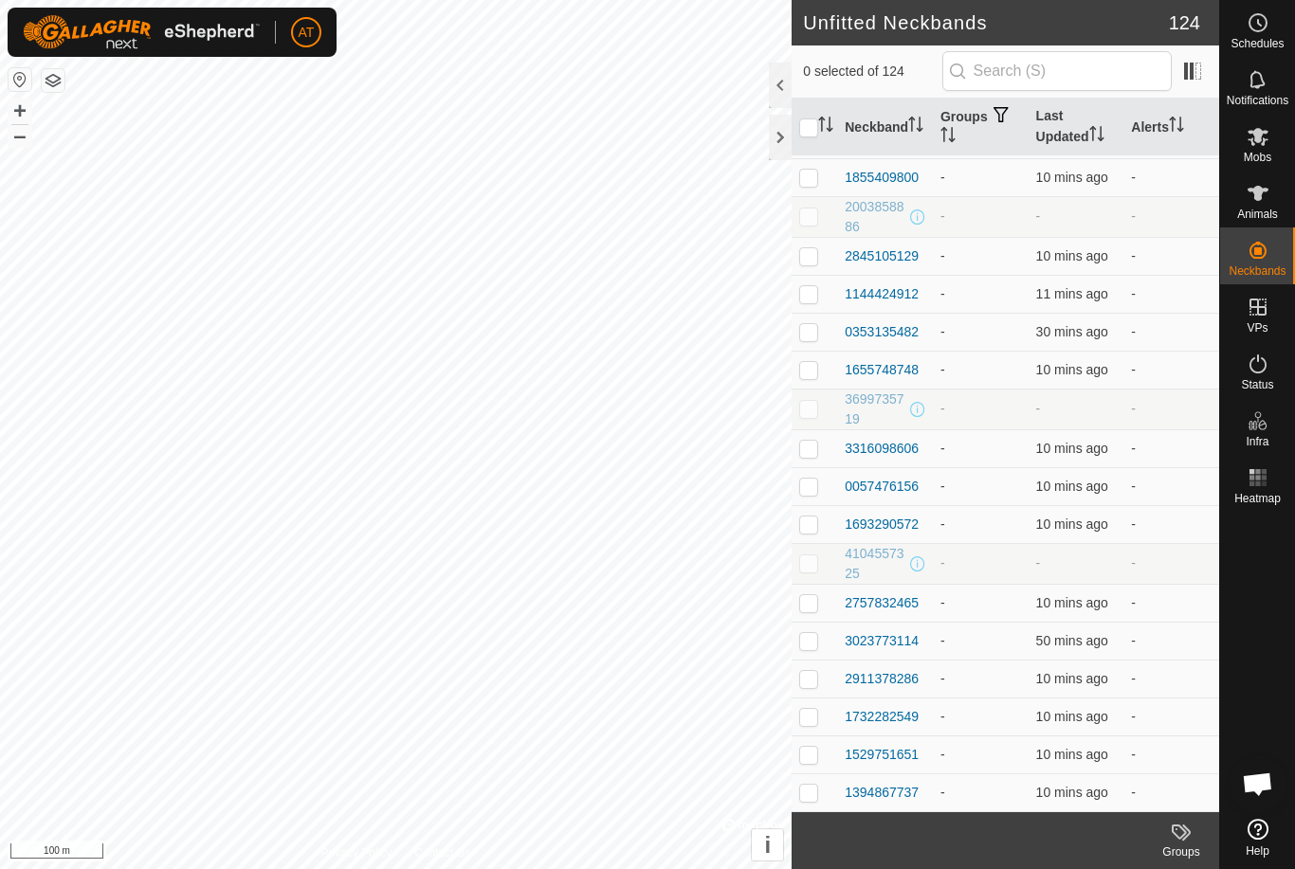
scroll to position [4287, 0]
